Goal: Task Accomplishment & Management: Use online tool/utility

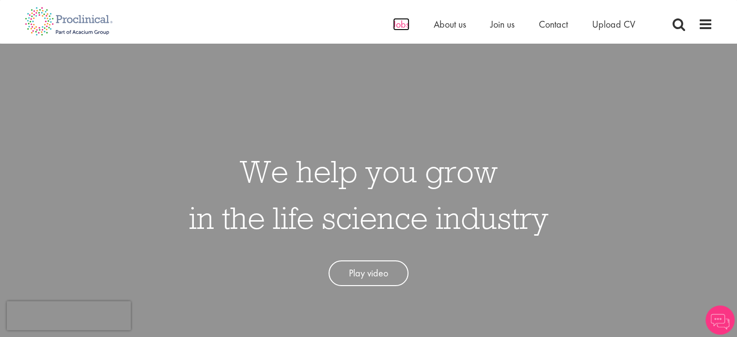
click at [393, 22] on span "Jobs" at bounding box center [401, 24] width 16 height 13
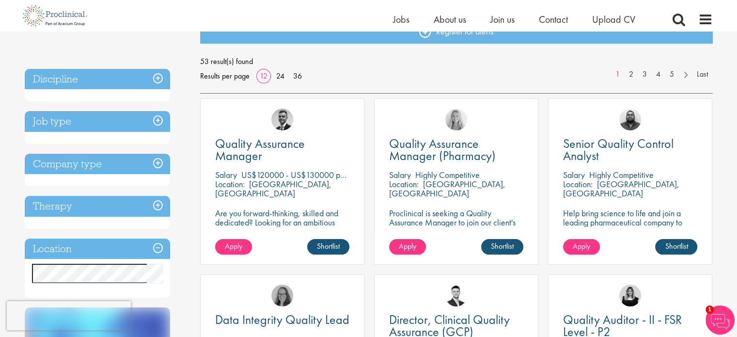
scroll to position [145, 0]
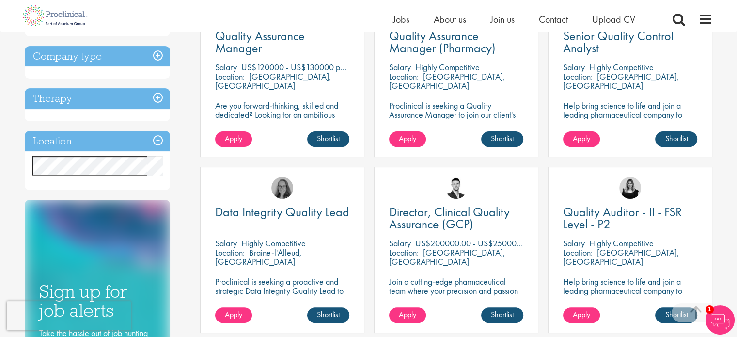
scroll to position [250, 0]
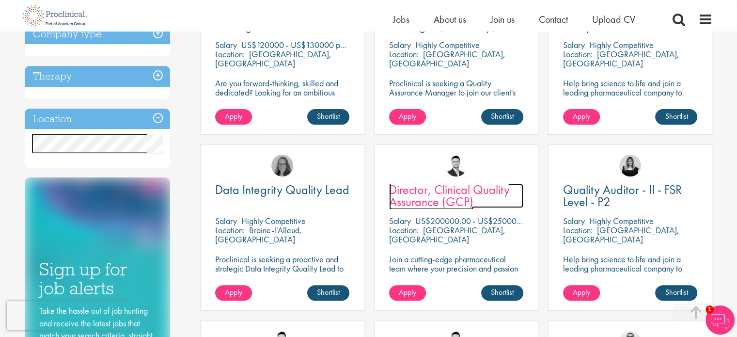
click at [496, 186] on span "Director, Clinical Quality Assurance (GCP)" at bounding box center [449, 195] width 121 height 29
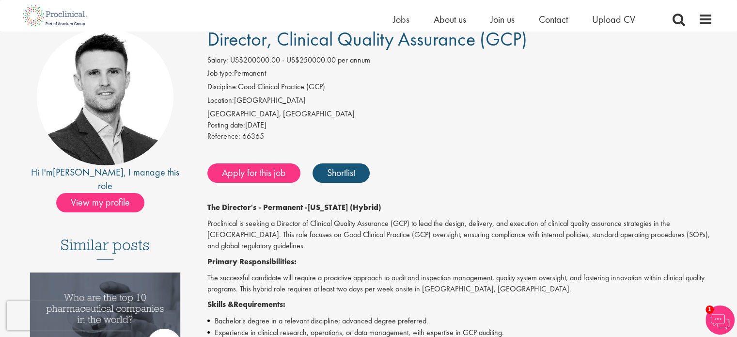
scroll to position [97, 0]
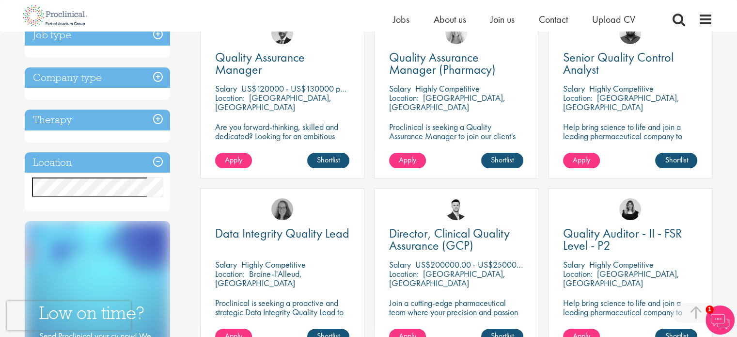
scroll to position [190, 0]
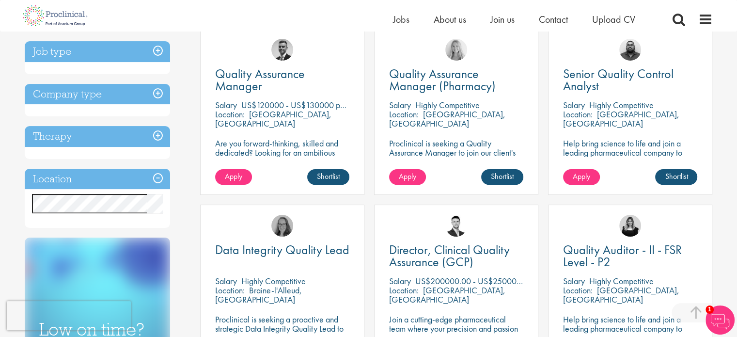
click at [158, 48] on h3 "Job type" at bounding box center [97, 51] width 145 height 21
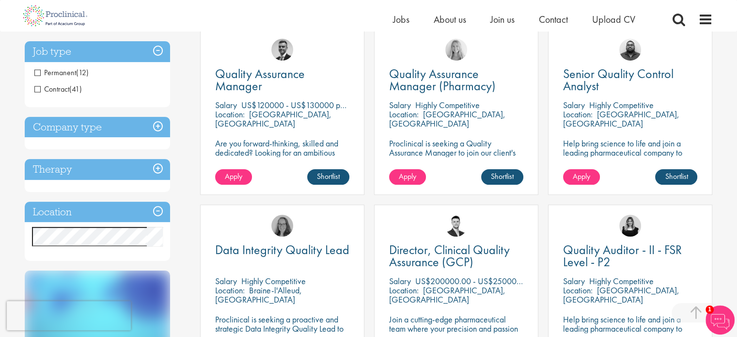
click at [36, 73] on span "Permanent" at bounding box center [55, 72] width 42 height 10
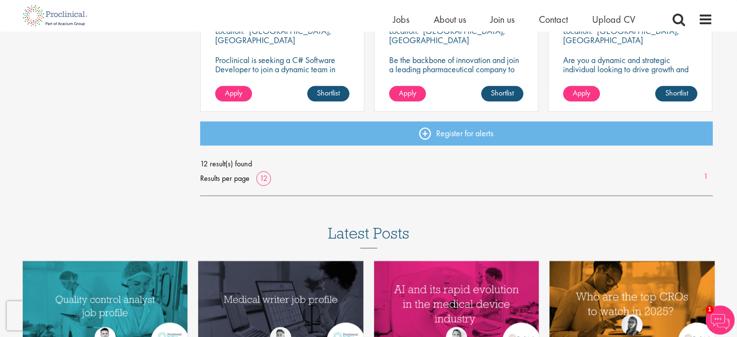
scroll to position [678, 0]
